Goal: Download file/media

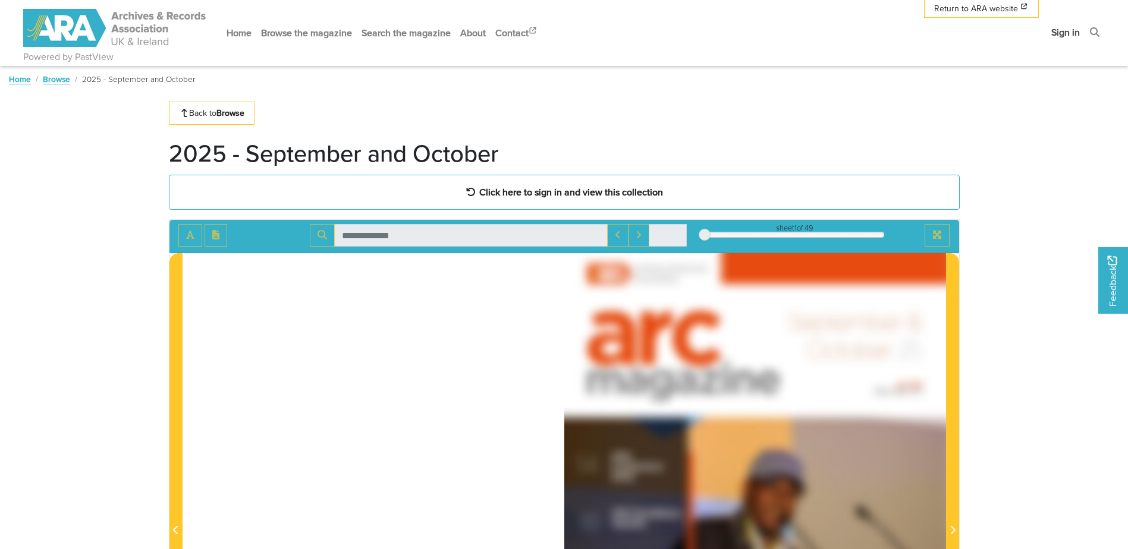
click at [1068, 35] on link "Sign in" at bounding box center [1066, 33] width 38 height 32
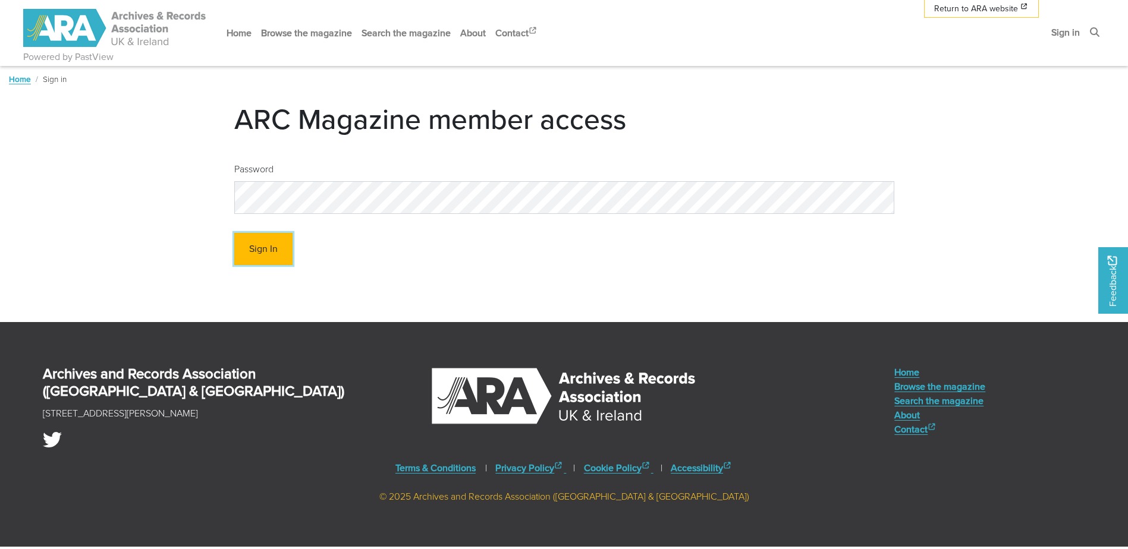
click at [268, 256] on button "Sign In" at bounding box center [263, 249] width 58 height 33
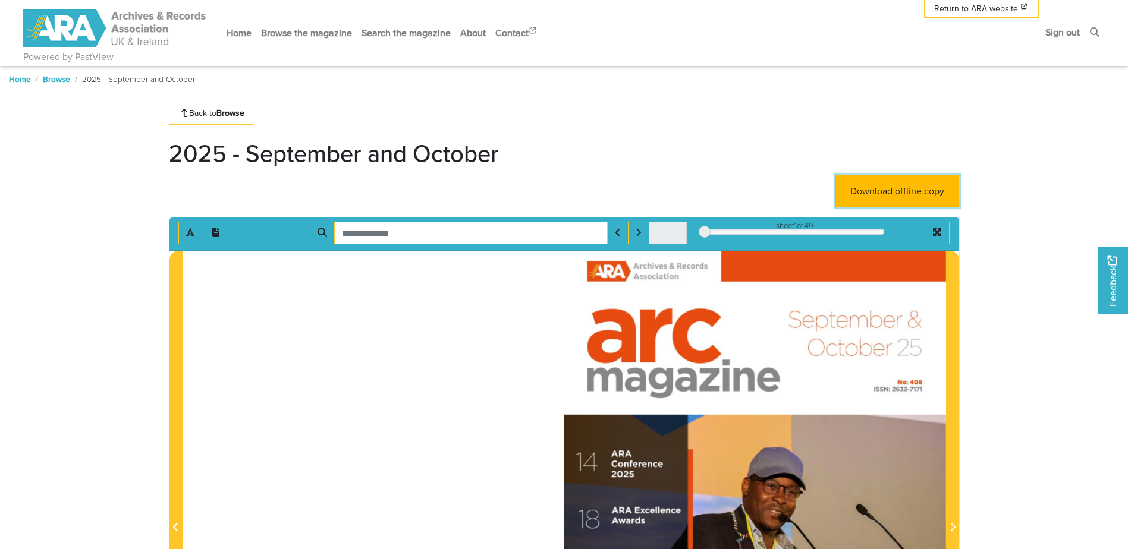
click at [893, 194] on link "Download offline copy" at bounding box center [897, 191] width 124 height 33
